Goal: Transaction & Acquisition: Download file/media

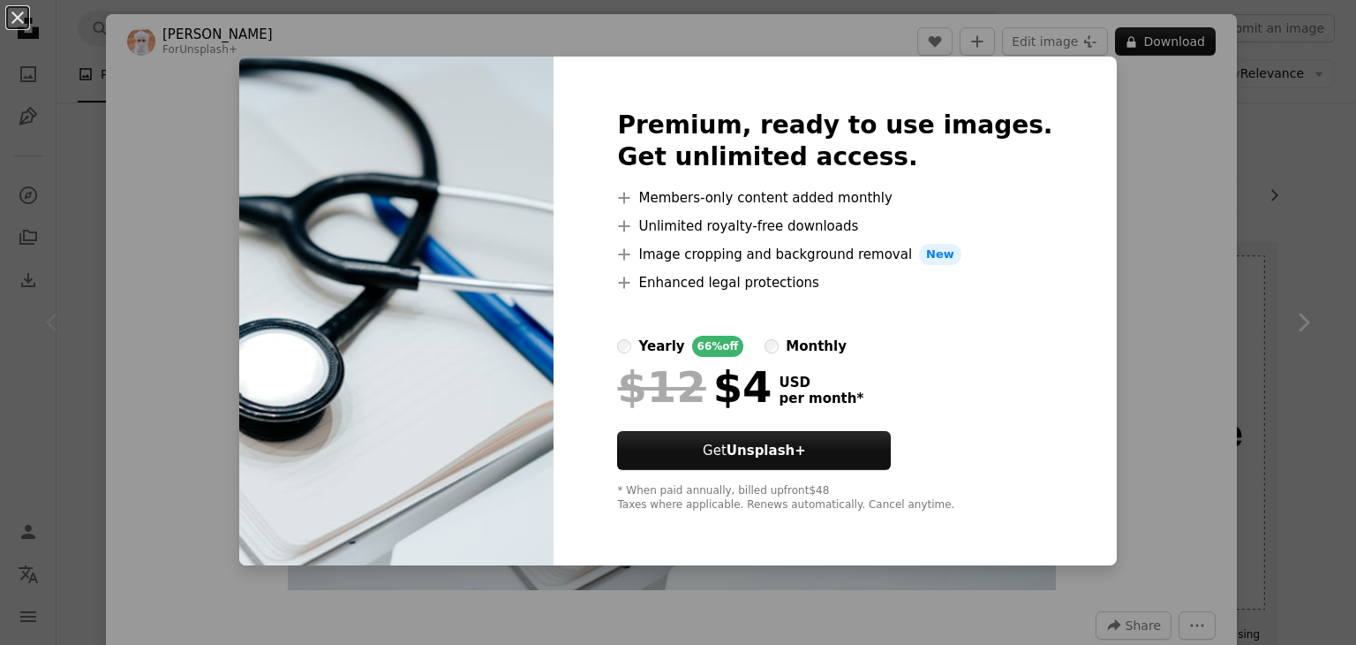
click at [1218, 290] on div "An X shape Premium, ready to use images. Get unlimited access. A plus sign Memb…" at bounding box center [678, 322] width 1356 height 645
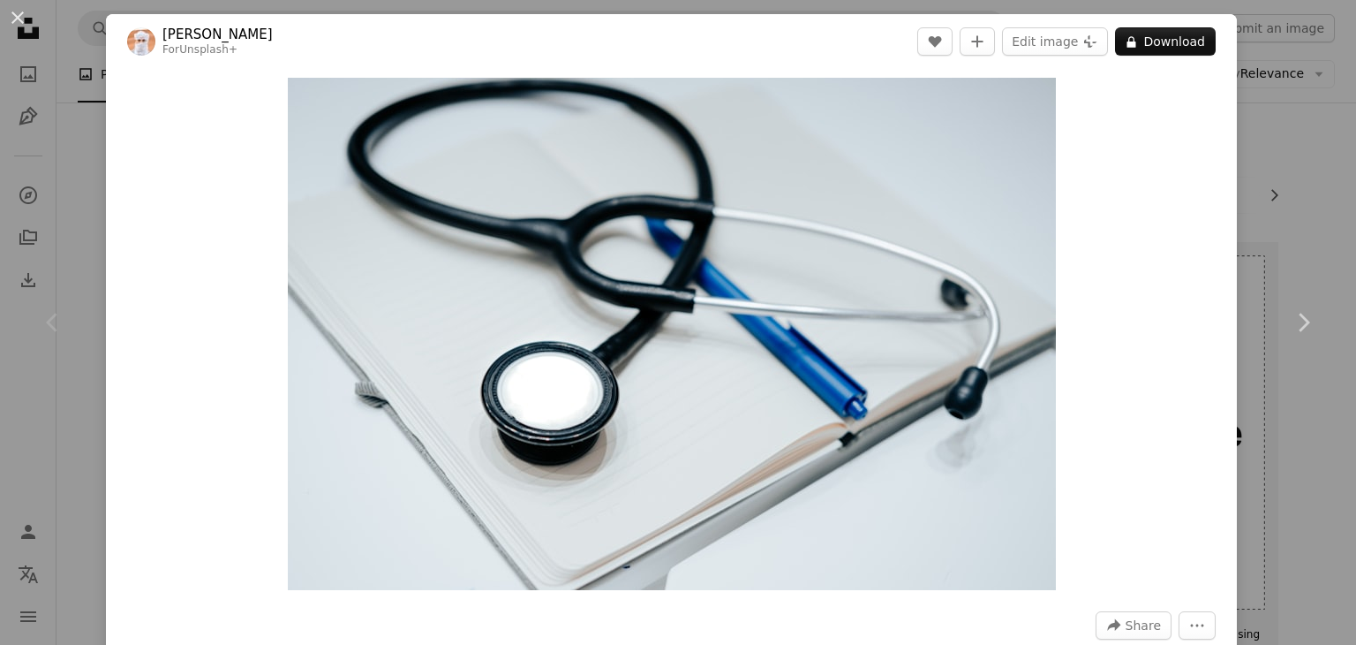
click at [1249, 155] on div "An X shape Chevron left Chevron right Ahmed For Unsplash+ A heart A plus sign E…" at bounding box center [678, 322] width 1356 height 645
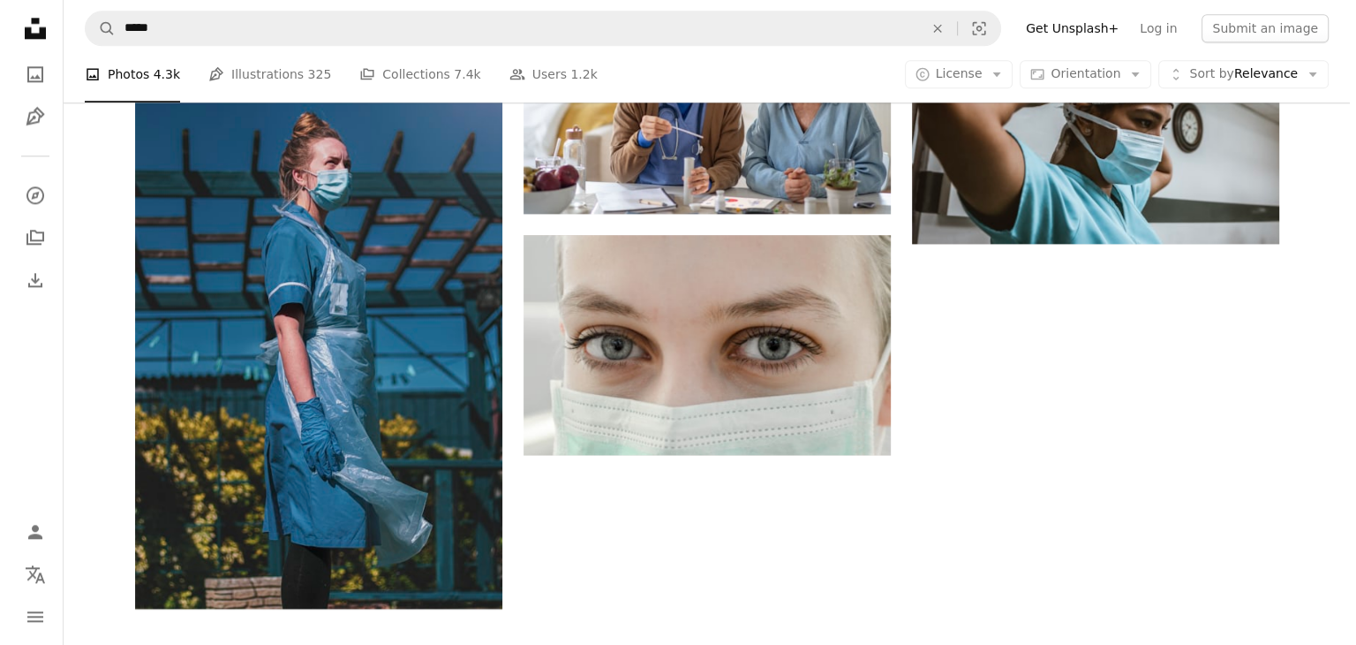
scroll to position [2204, 0]
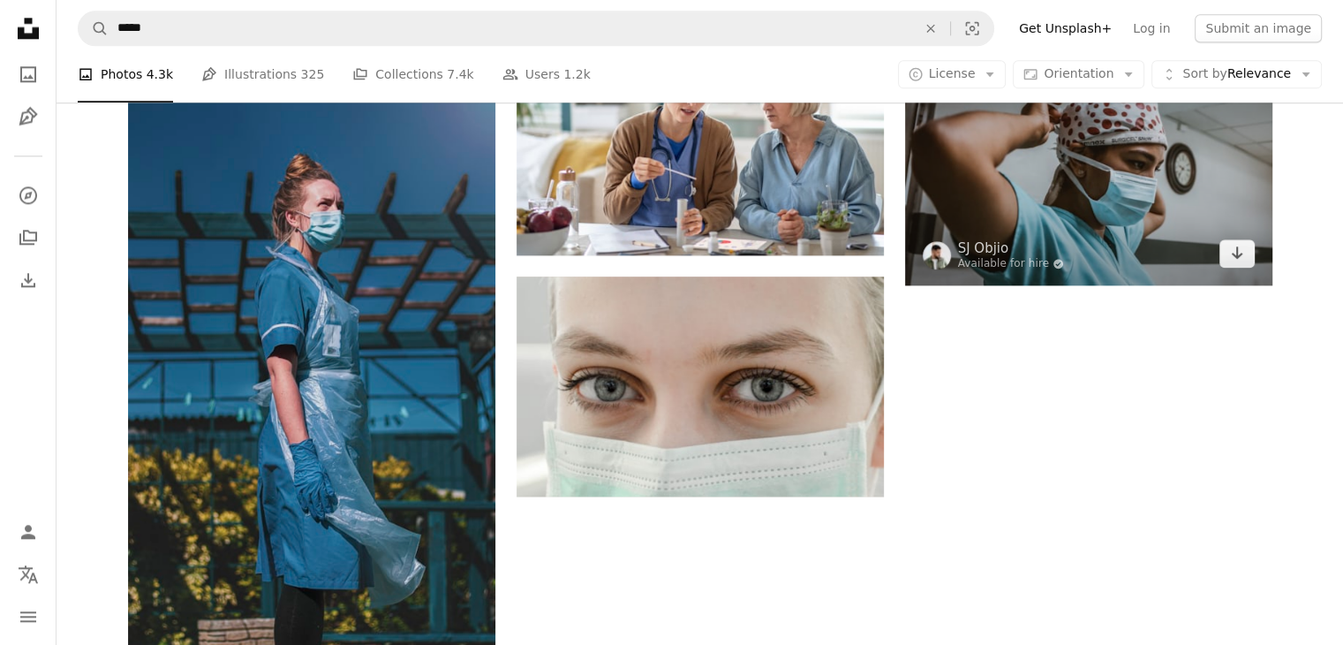
click at [1112, 230] on img at bounding box center [1088, 163] width 367 height 245
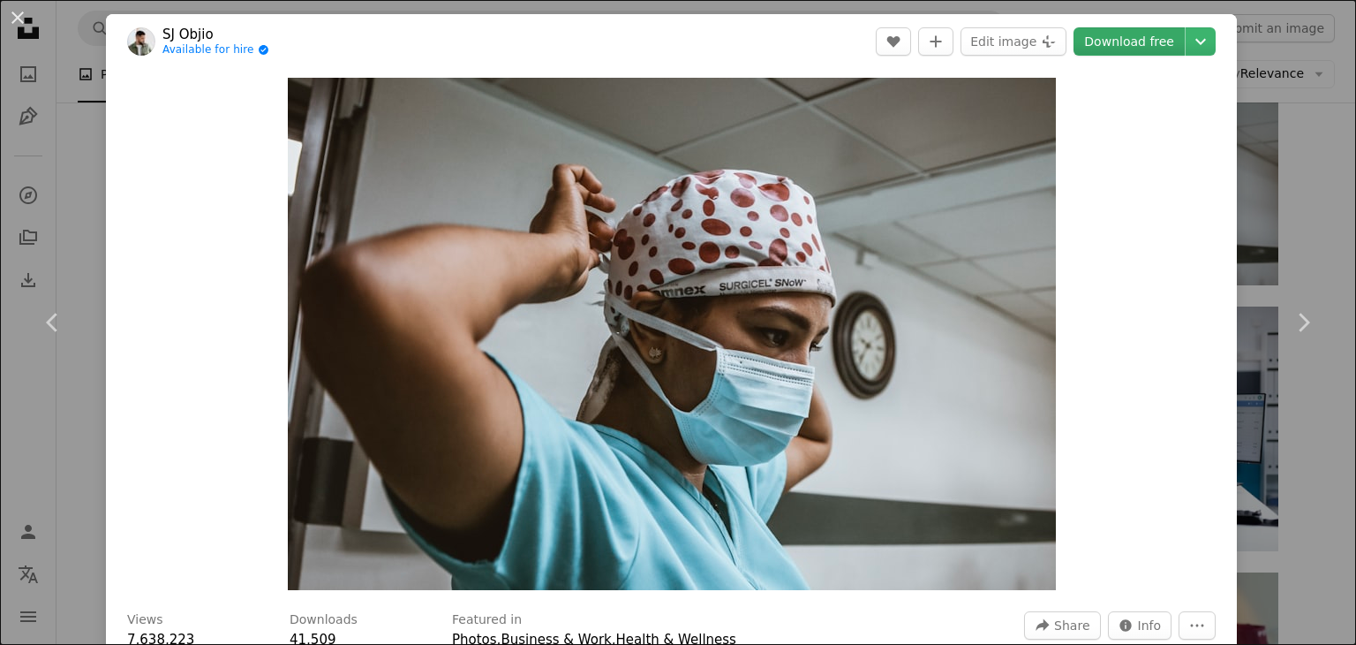
click at [1133, 43] on link "Download free" at bounding box center [1129, 41] width 111 height 28
